Goal: Check status: Check status

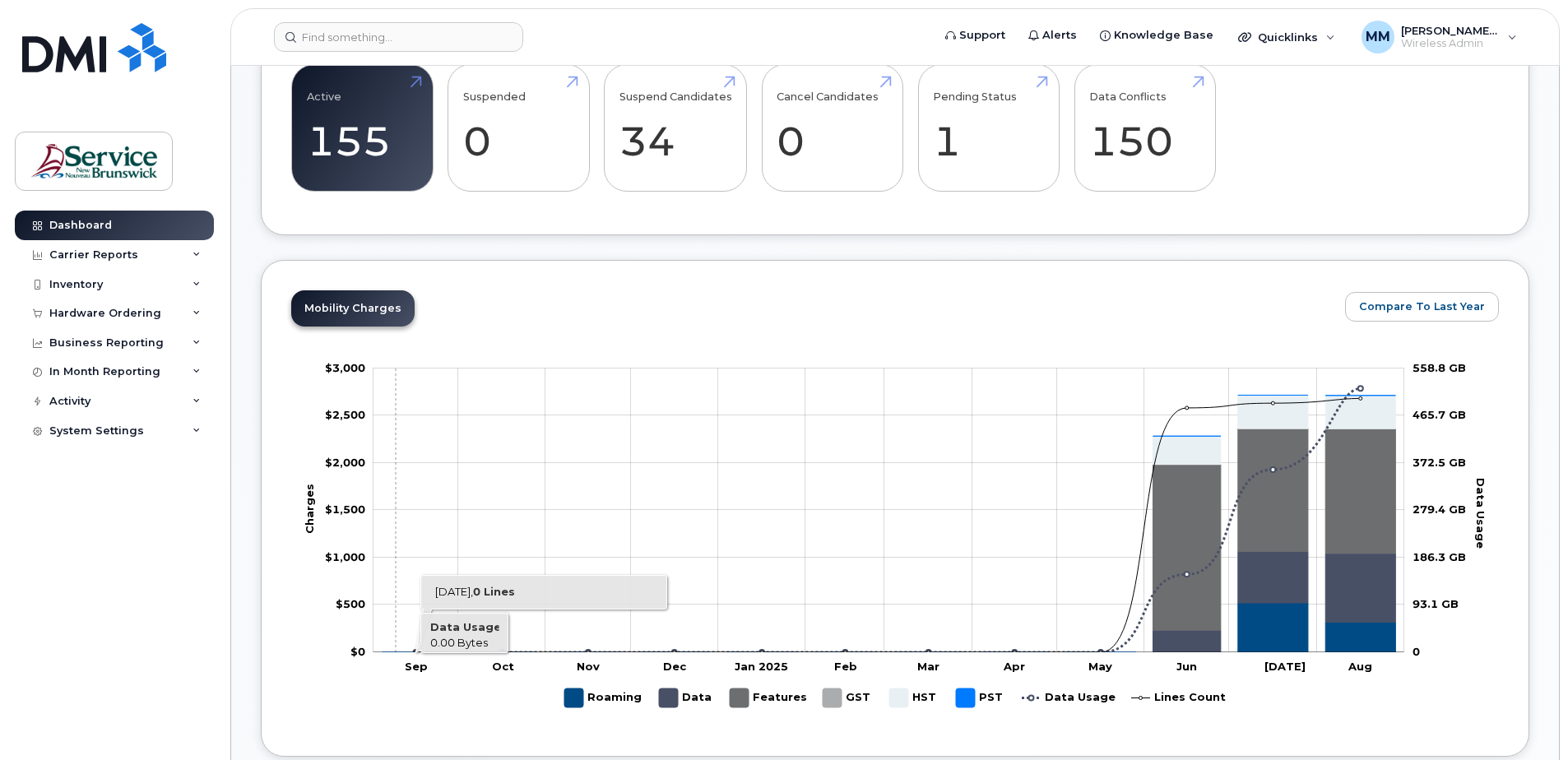
scroll to position [412, 0]
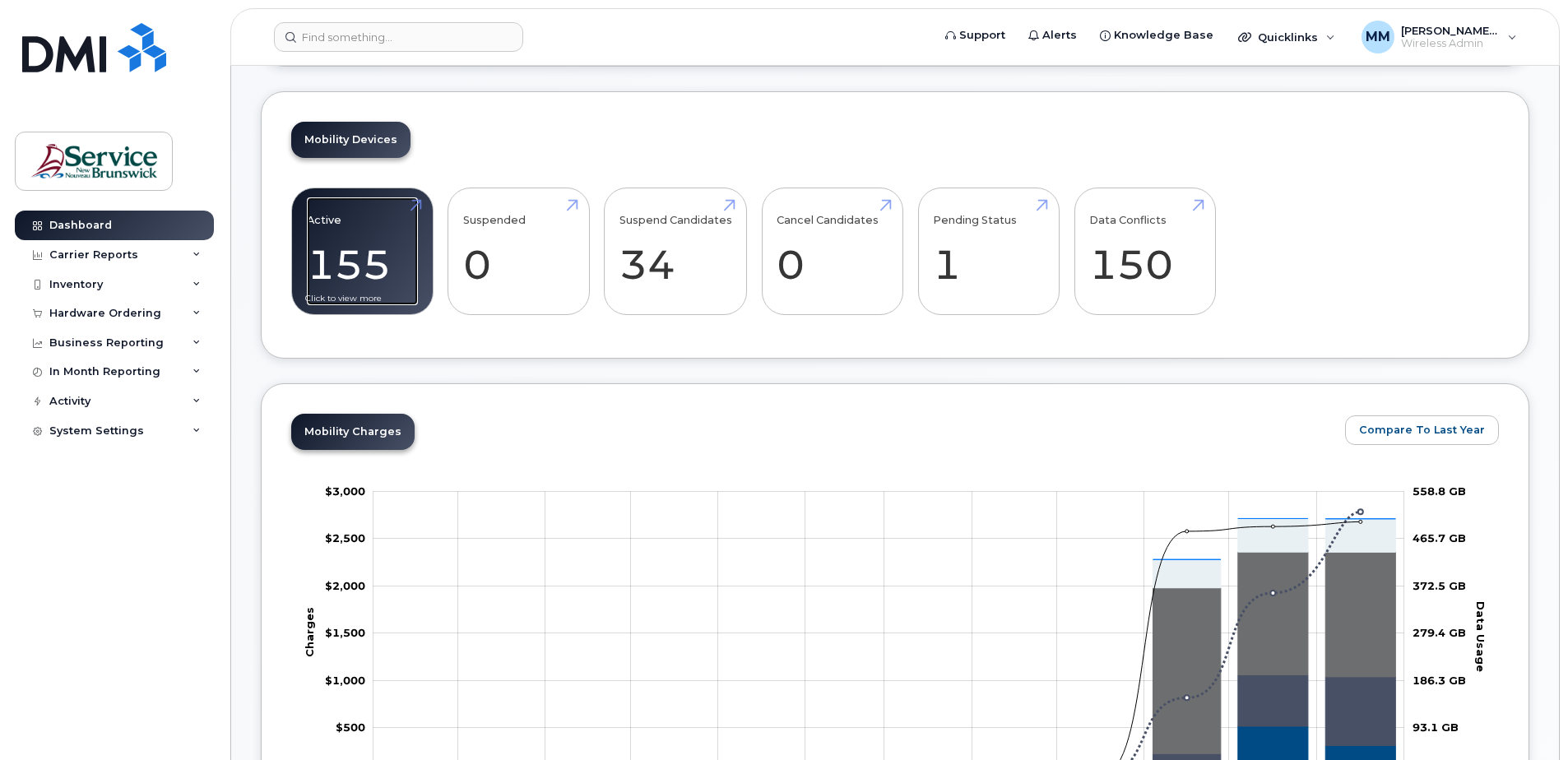
click at [366, 263] on link "Active 155" at bounding box center [362, 251] width 111 height 109
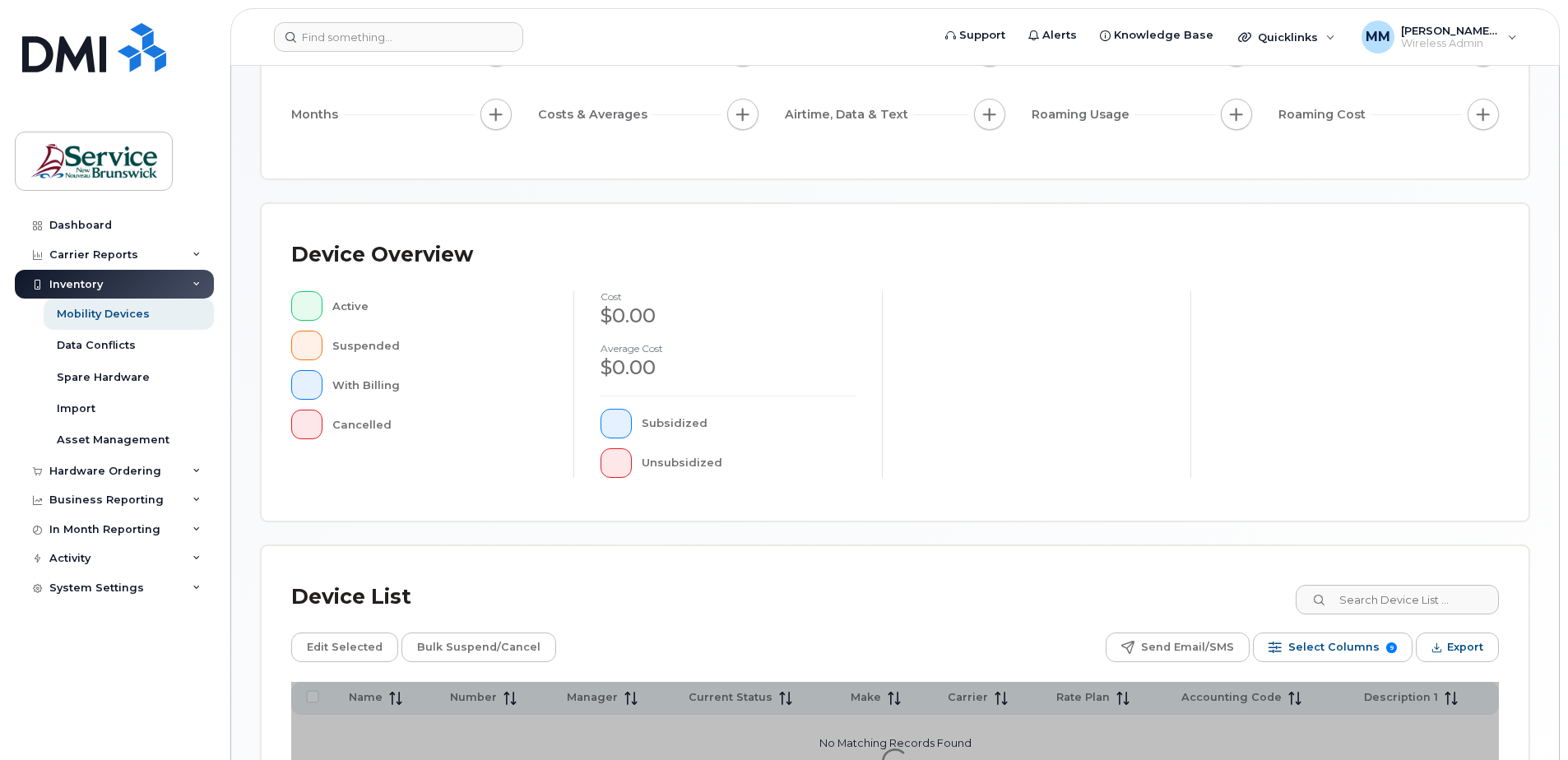
scroll to position [329, 0]
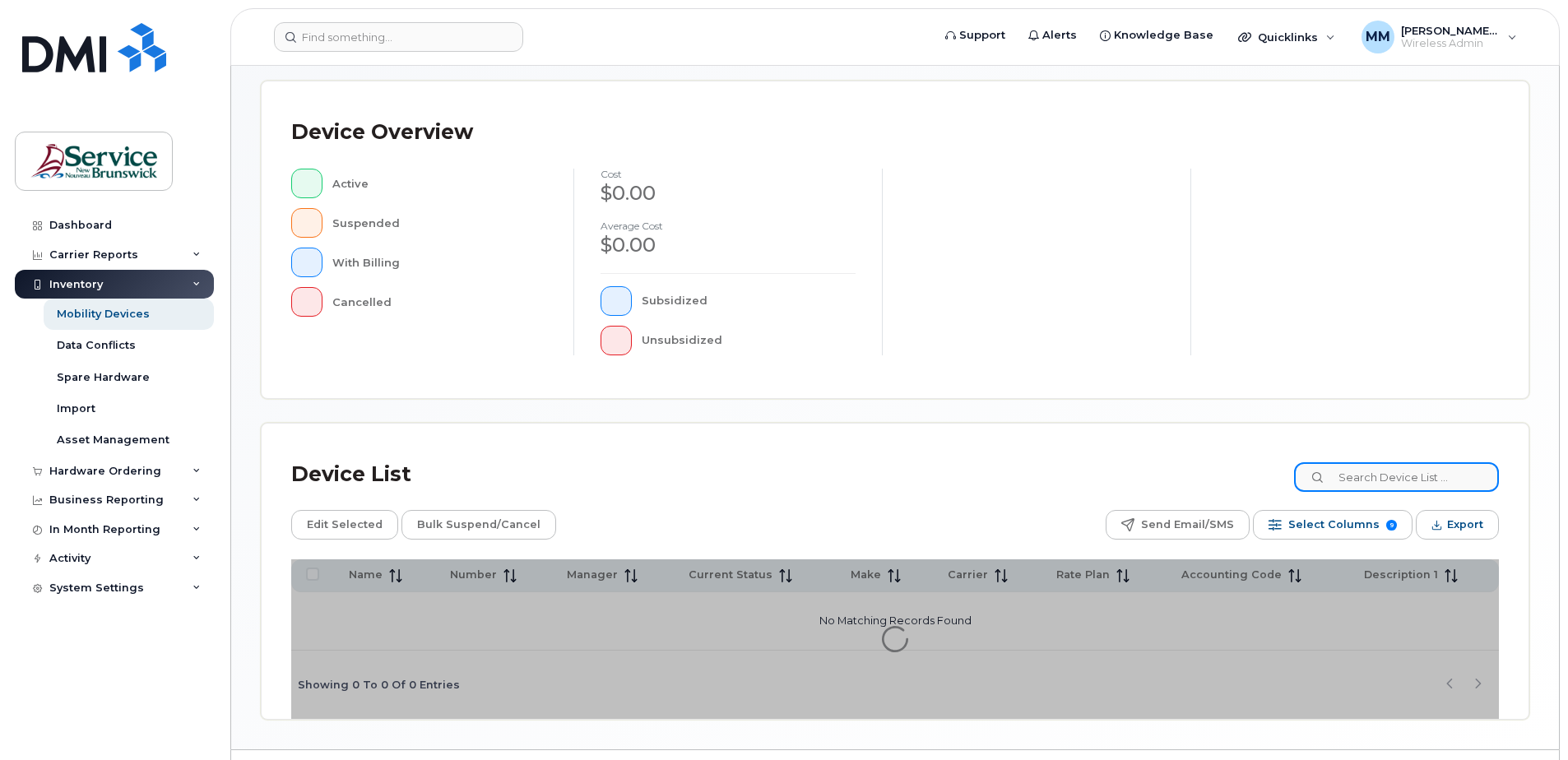
click at [1384, 478] on input at bounding box center [1396, 476] width 205 height 29
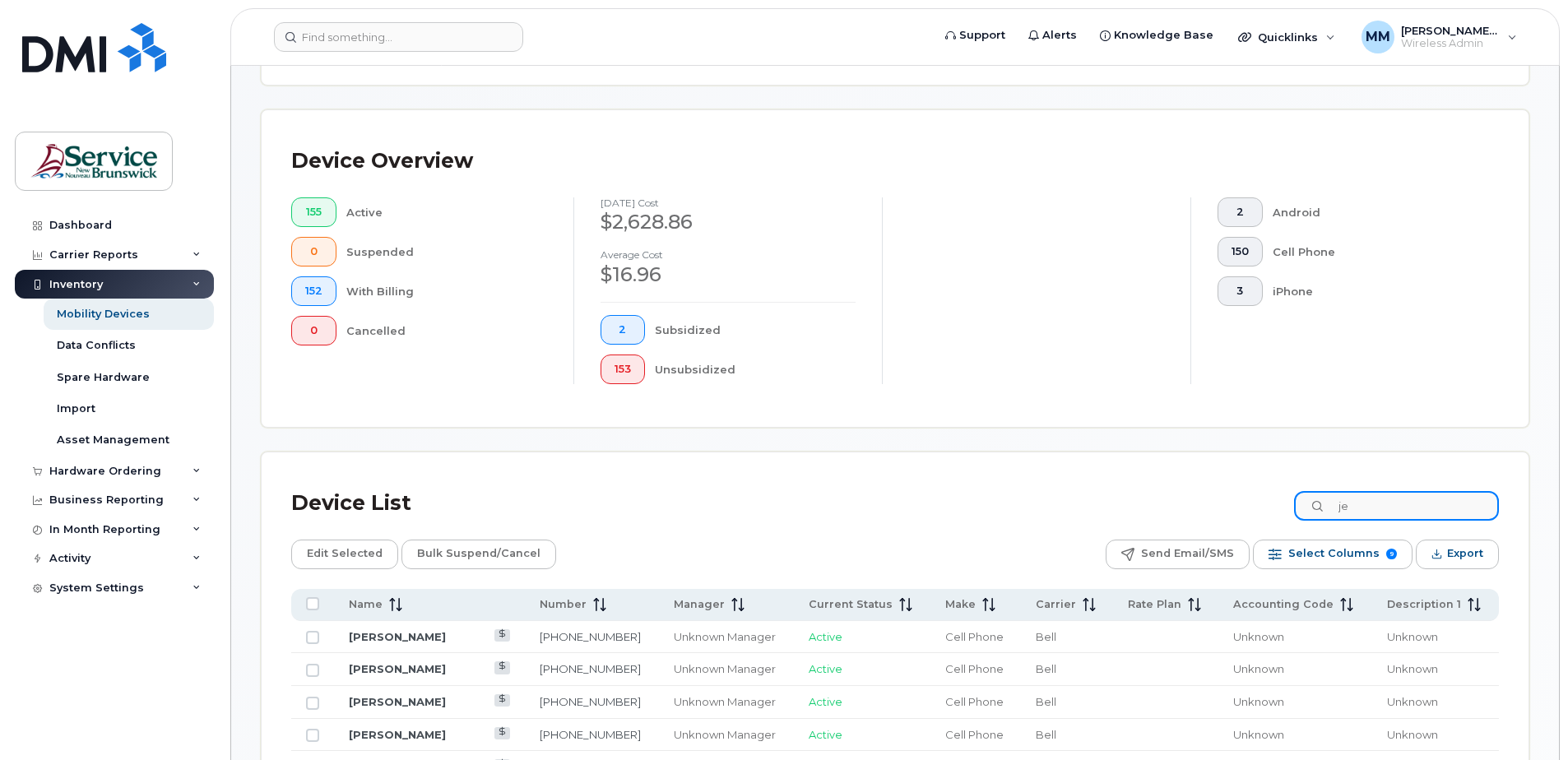
scroll to position [358, 0]
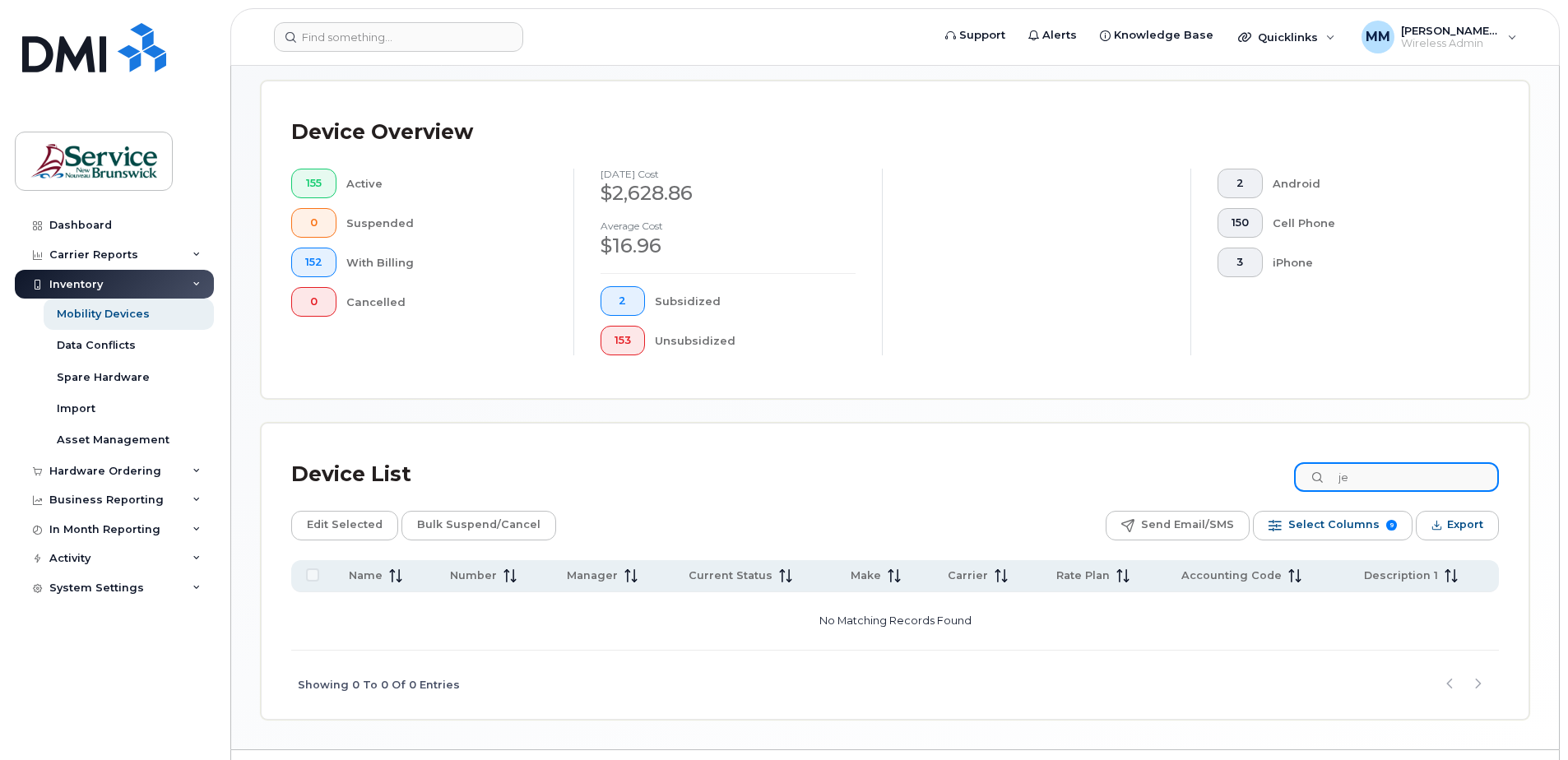
type input "j"
type input "3781542"
click at [1082, 390] on div "Device Overview 155 Active 0 Suspended 152 With Billing 0 Cancelled August 2025…" at bounding box center [895, 240] width 1267 height 316
click at [178, 672] on div "Dashboard Carrier Reports Monthly Billing Data Daily Data Pooling Data Behavior…" at bounding box center [116, 472] width 203 height 524
